Goal: Task Accomplishment & Management: Use online tool/utility

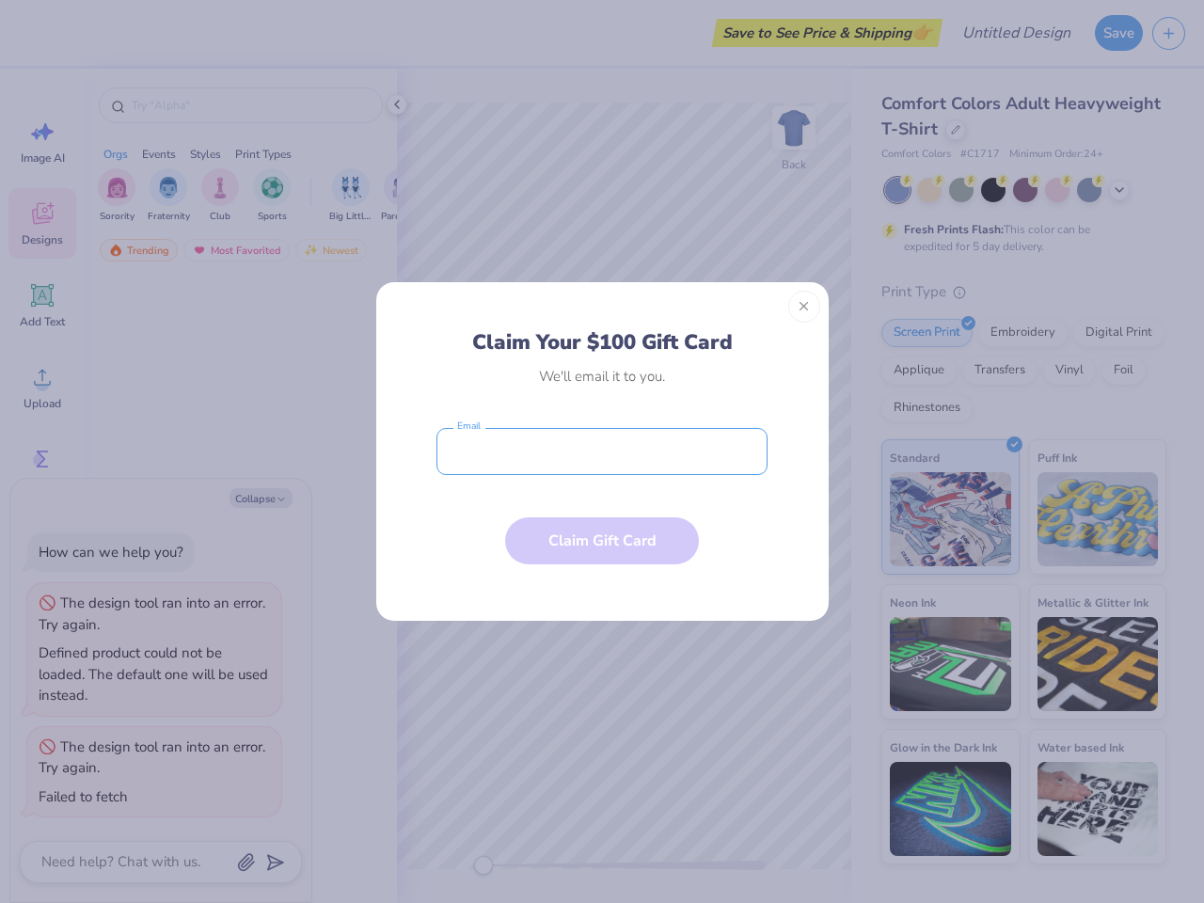
type textarea "x"
click at [602, 451] on input "email" at bounding box center [601, 451] width 331 height 47
click at [804, 307] on button "Close" at bounding box center [804, 307] width 32 height 32
